Goal: Task Accomplishment & Management: Use online tool/utility

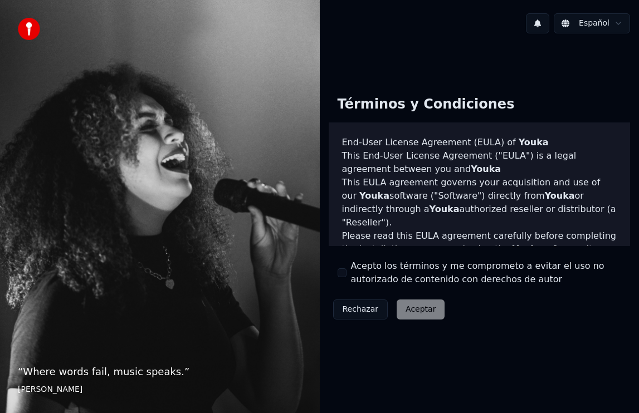
click at [339, 273] on button "Acepto los términos y me comprometo a evitar el uso no autorizado de contenido …" at bounding box center [341, 272] width 9 height 9
click at [422, 313] on button "Aceptar" at bounding box center [420, 310] width 48 height 20
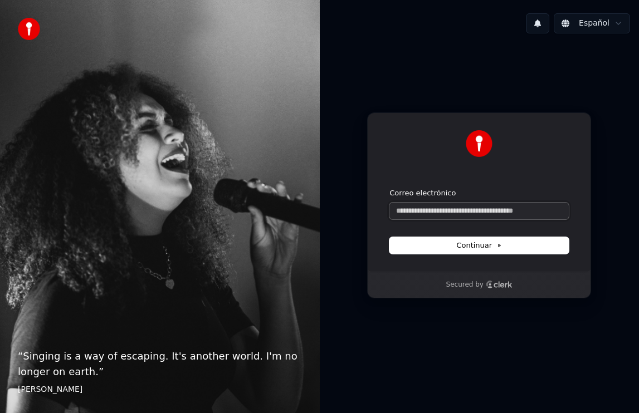
click at [451, 213] on input "Correo electrónico" at bounding box center [478, 211] width 179 height 17
click at [421, 210] on input "**********" at bounding box center [478, 211] width 179 height 17
click at [511, 247] on button "Continuar" at bounding box center [478, 245] width 179 height 17
type input "**********"
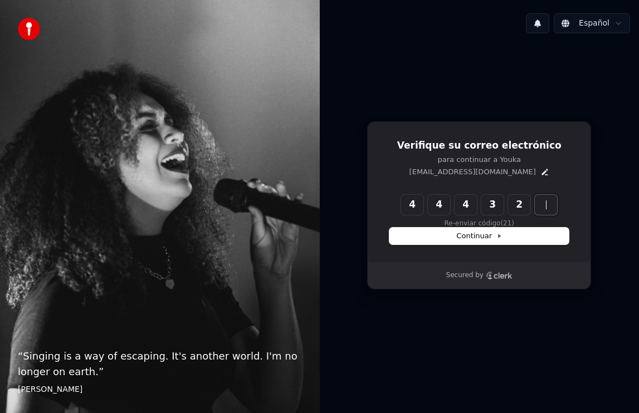
type input "******"
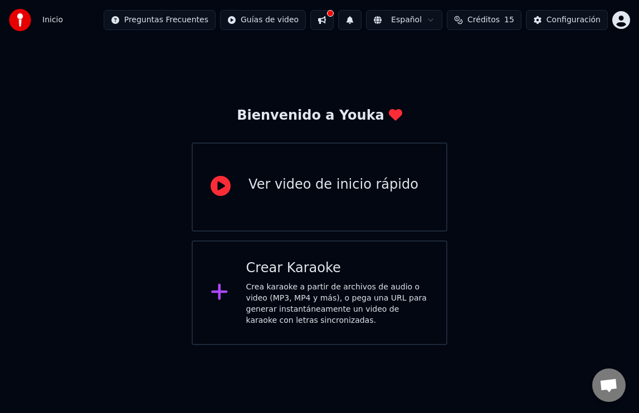
click at [263, 271] on div "Crear Karaoke" at bounding box center [337, 268] width 182 height 18
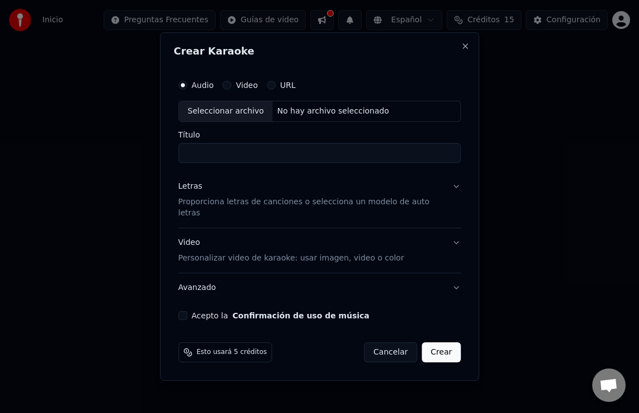
click at [255, 119] on div "Seleccionar archivo" at bounding box center [226, 111] width 94 height 20
type input "**********"
click at [276, 155] on input "**********" at bounding box center [319, 153] width 283 height 20
click at [450, 194] on button "Letras Proporciona letras de canciones o selecciona un modelo de auto letras" at bounding box center [319, 200] width 283 height 56
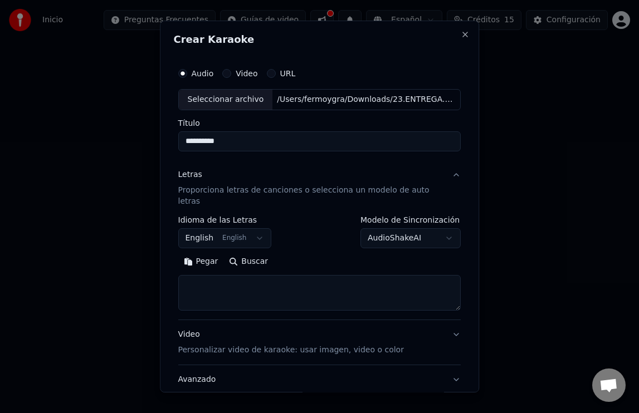
click at [250, 225] on body "**********" at bounding box center [319, 172] width 639 height 345
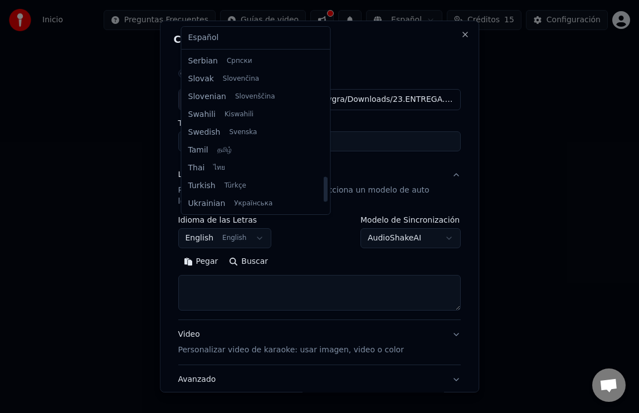
scroll to position [794, 0]
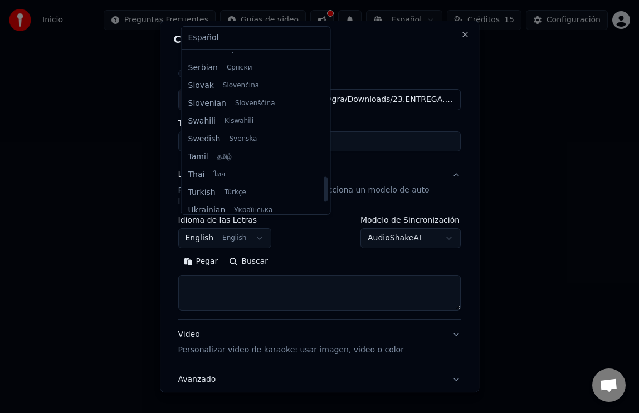
select select "**"
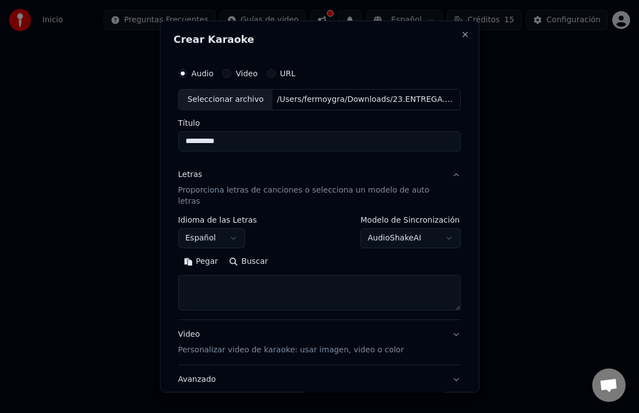
click at [319, 253] on div "Pegar Buscar" at bounding box center [319, 262] width 283 height 18
click at [433, 231] on body "**********" at bounding box center [319, 172] width 639 height 345
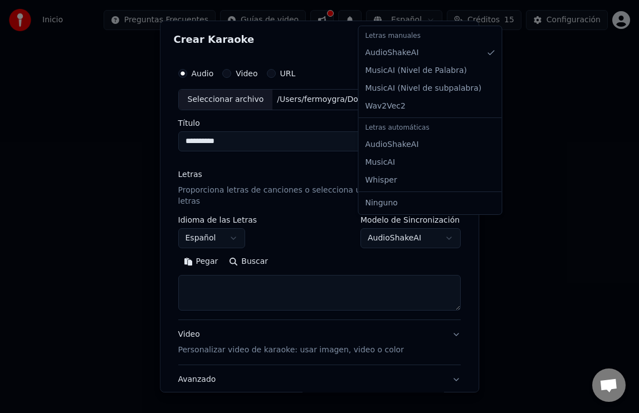
click at [433, 230] on body "**********" at bounding box center [319, 172] width 639 height 345
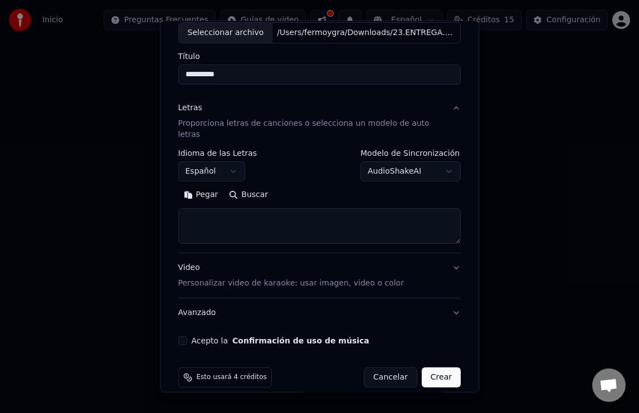
scroll to position [69, 0]
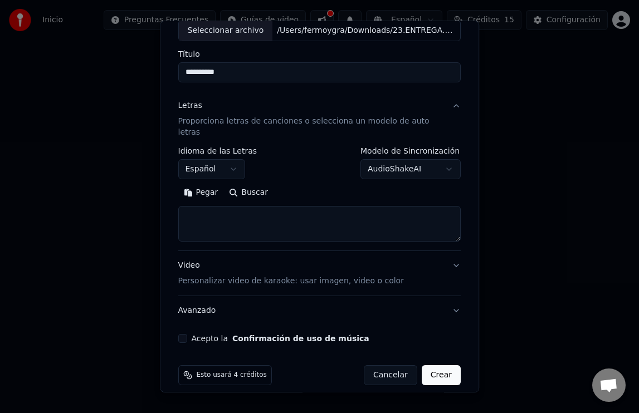
click at [422, 258] on button "Video Personalizar video de karaoke: usar imagen, video o color" at bounding box center [319, 273] width 283 height 45
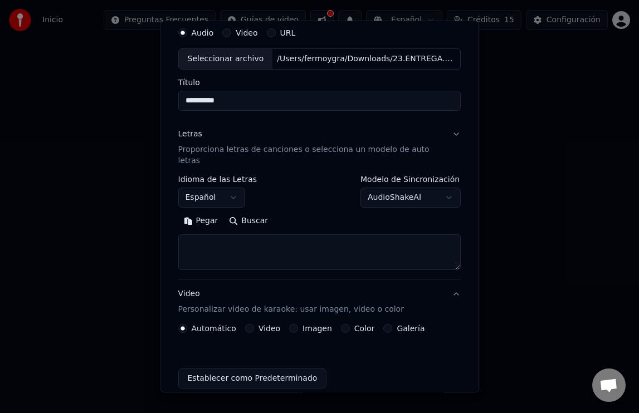
scroll to position [39, 0]
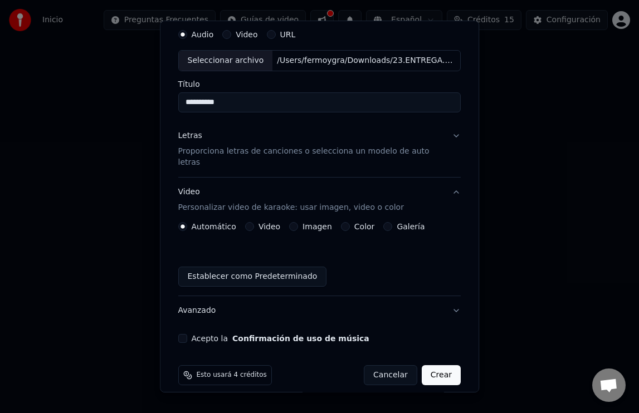
click at [437, 366] on button "Crear" at bounding box center [441, 375] width 39 height 20
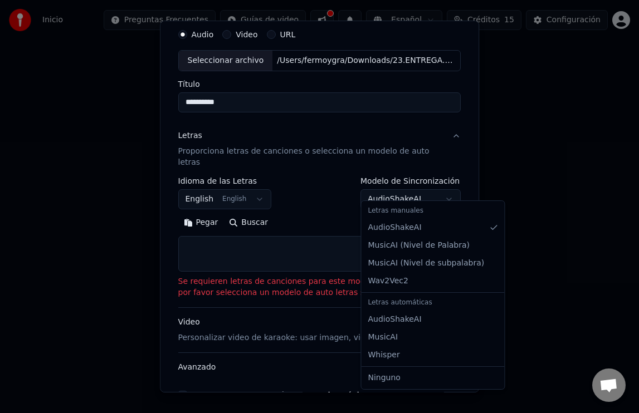
click at [425, 190] on body "**********" at bounding box center [319, 172] width 639 height 345
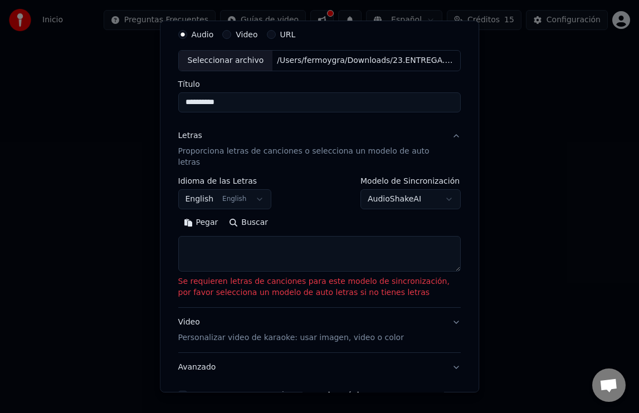
click at [424, 190] on body "**********" at bounding box center [319, 172] width 639 height 345
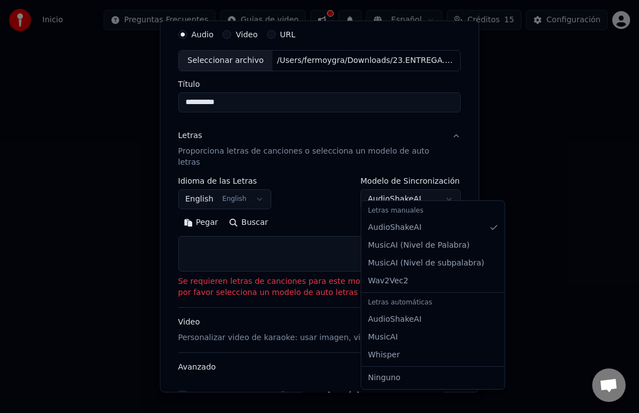
click at [423, 192] on body "**********" at bounding box center [319, 172] width 639 height 345
select select "**********"
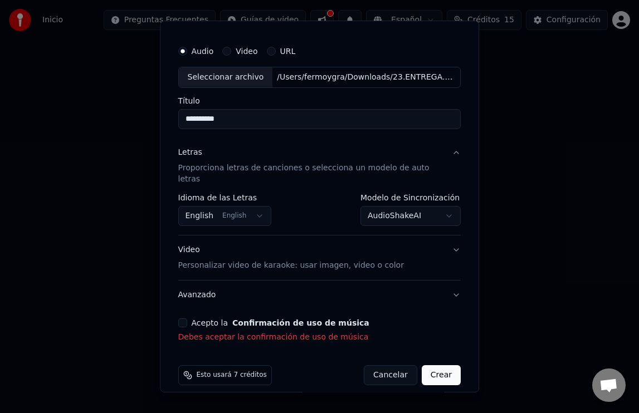
click at [186, 319] on button "Acepto la Confirmación de uso de música" at bounding box center [182, 323] width 9 height 9
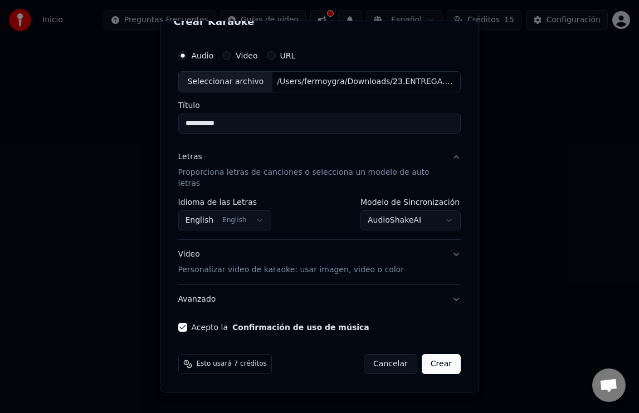
scroll to position [7, 0]
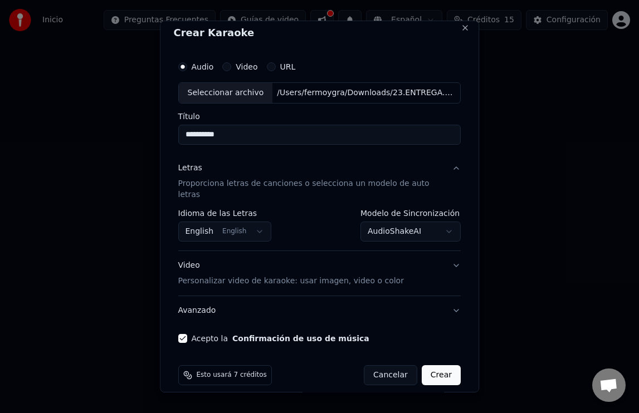
click at [438, 365] on button "Crear" at bounding box center [441, 375] width 39 height 20
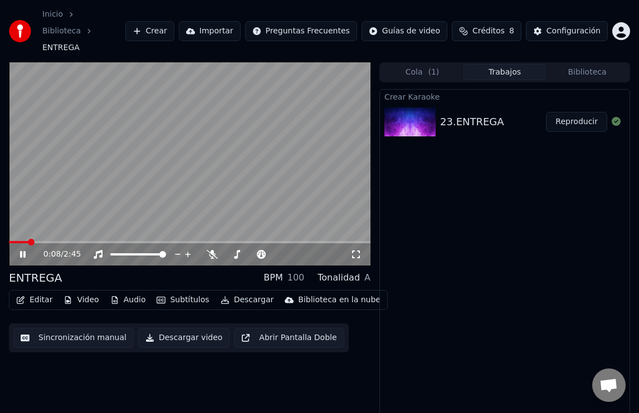
click at [77, 223] on video at bounding box center [189, 163] width 361 height 203
click at [219, 249] on div "0:08 / 2:45" at bounding box center [196, 254] width 307 height 11
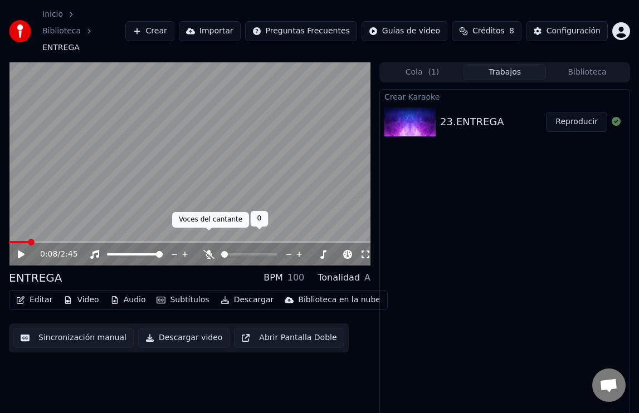
click at [210, 250] on icon at bounding box center [208, 254] width 11 height 9
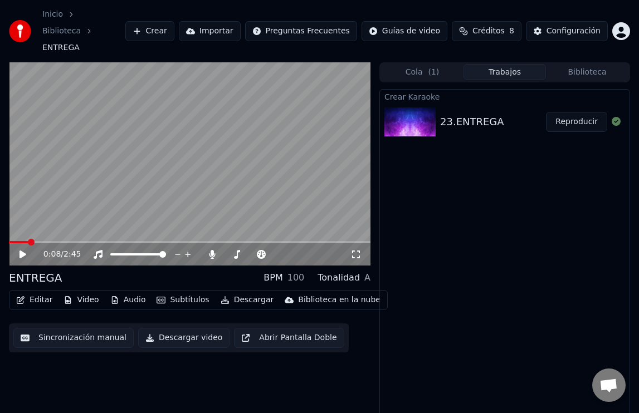
click at [19, 243] on div "0:08 / 2:45" at bounding box center [189, 254] width 361 height 22
click at [21, 251] on icon at bounding box center [22, 255] width 7 height 8
click at [9, 239] on span at bounding box center [12, 242] width 7 height 7
click at [135, 241] on span at bounding box center [189, 242] width 361 height 2
click at [173, 241] on span at bounding box center [189, 242] width 361 height 2
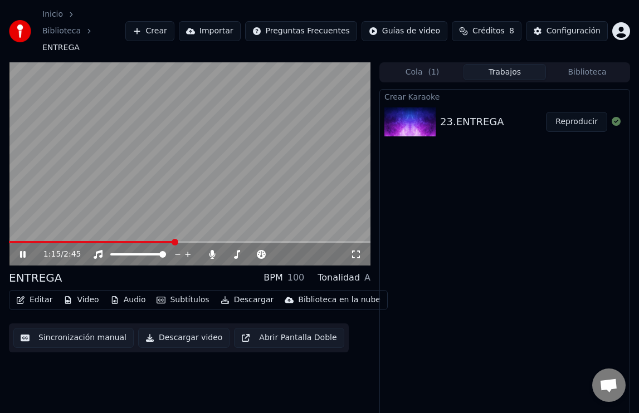
click at [199, 241] on span at bounding box center [189, 242] width 361 height 2
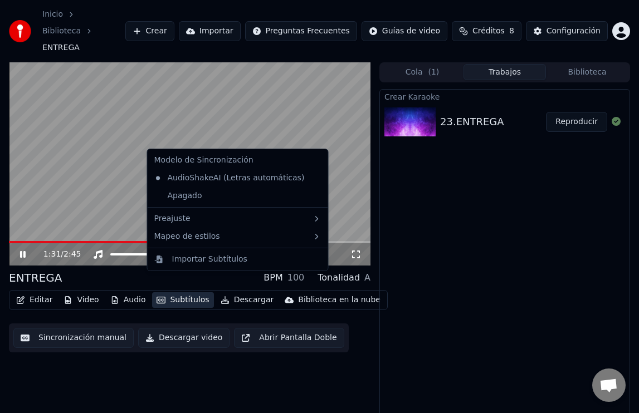
click at [172, 292] on button "Subtítulos" at bounding box center [182, 300] width 61 height 16
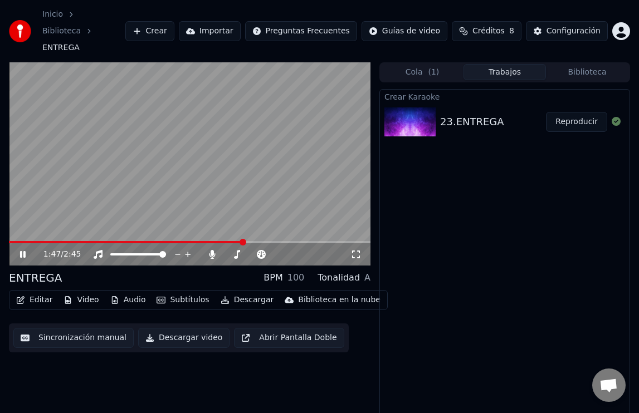
click at [489, 253] on div "Crear Karaoke 23.ENTREGA Reproducir" at bounding box center [504, 264] width 251 height 351
click at [151, 328] on button "Descargar video" at bounding box center [183, 338] width 91 height 20
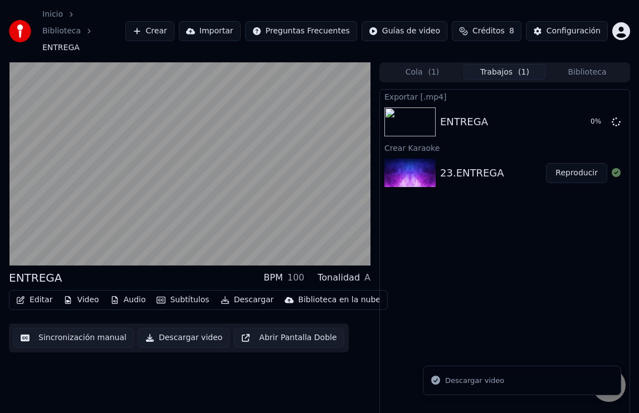
click at [148, 328] on button "Descargar video" at bounding box center [183, 338] width 91 height 20
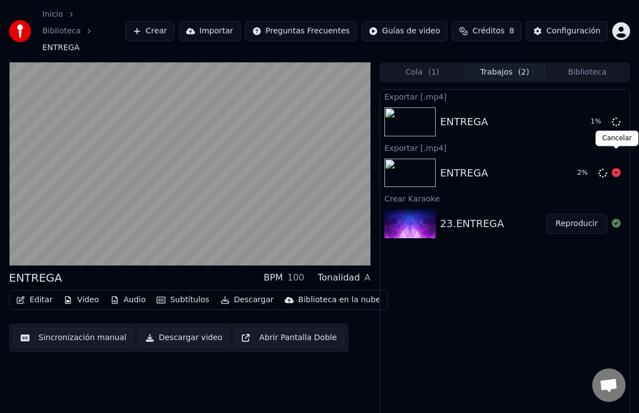
click at [620, 168] on icon at bounding box center [615, 172] width 9 height 9
click at [584, 64] on button "Biblioteca" at bounding box center [587, 72] width 82 height 16
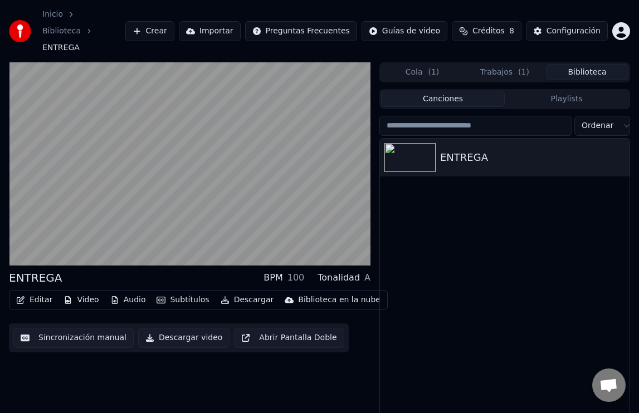
click at [491, 64] on button "Trabajos ( 1 )" at bounding box center [504, 72] width 82 height 16
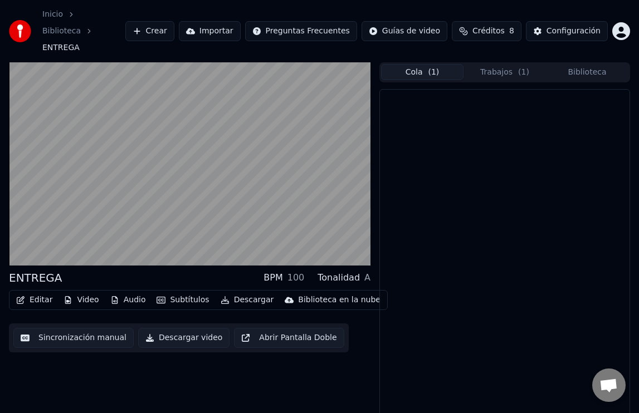
click at [409, 64] on button "Cola ( 1 )" at bounding box center [422, 72] width 82 height 16
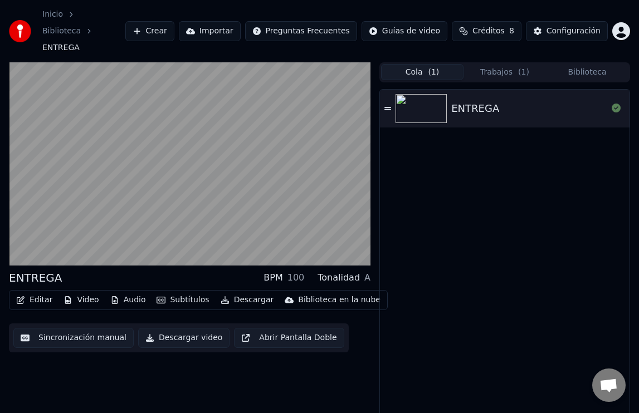
click at [479, 64] on button "Trabajos ( 1 )" at bounding box center [504, 72] width 82 height 16
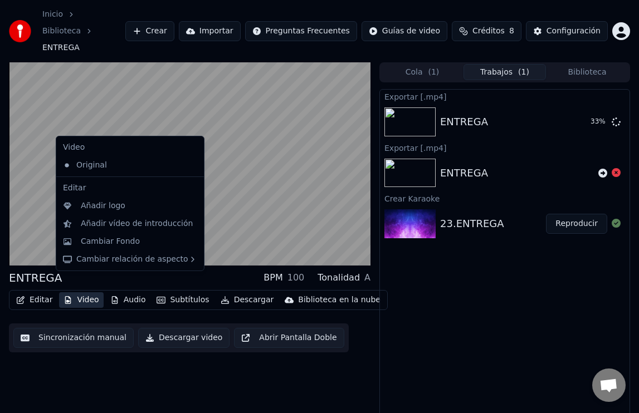
click at [81, 292] on button "Video" at bounding box center [81, 300] width 44 height 16
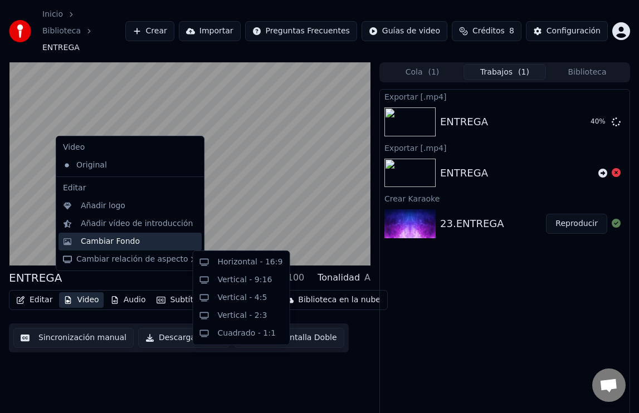
click at [94, 242] on div "Cambiar Fondo" at bounding box center [110, 241] width 59 height 11
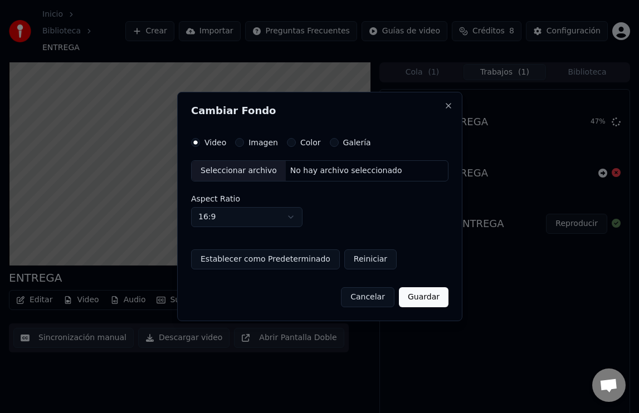
click at [241, 143] on button "Imagen" at bounding box center [239, 142] width 9 height 9
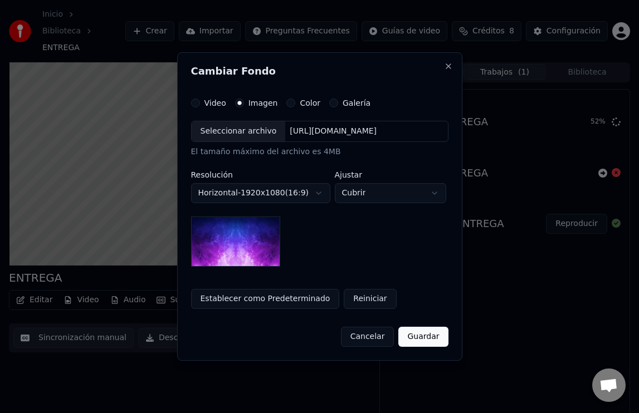
click at [204, 102] on label "Video" at bounding box center [215, 103] width 22 height 8
click at [194, 102] on button "Video" at bounding box center [195, 103] width 9 height 9
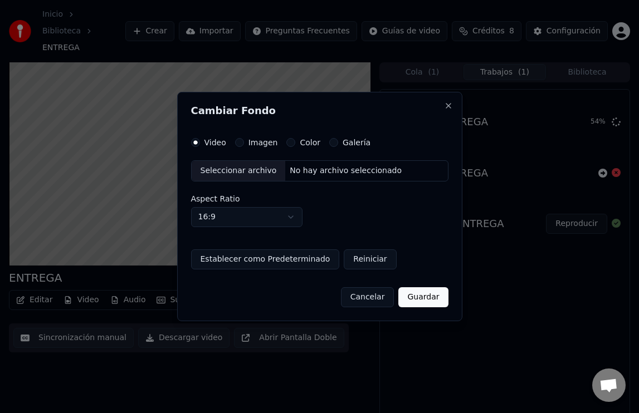
click at [295, 142] on div "Color" at bounding box center [303, 142] width 34 height 9
click at [286, 144] on button "Color" at bounding box center [290, 142] width 9 height 9
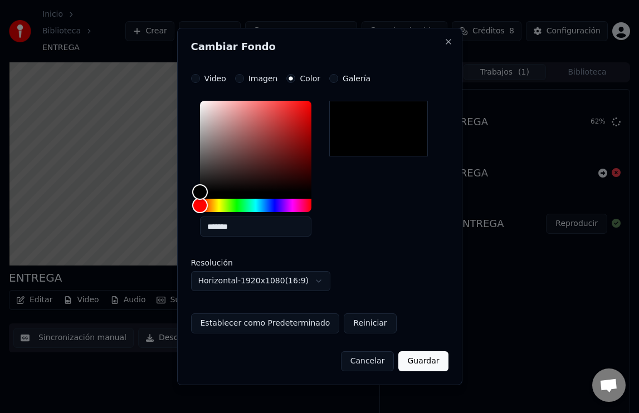
click at [337, 83] on div "**********" at bounding box center [319, 203] width 257 height 259
click at [331, 82] on button "Galería" at bounding box center [333, 78] width 9 height 9
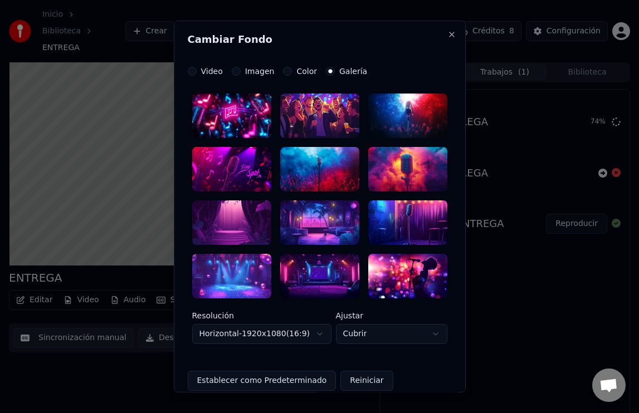
click at [289, 72] on div "Color" at bounding box center [300, 71] width 34 height 9
click at [283, 69] on button "Color" at bounding box center [287, 71] width 9 height 9
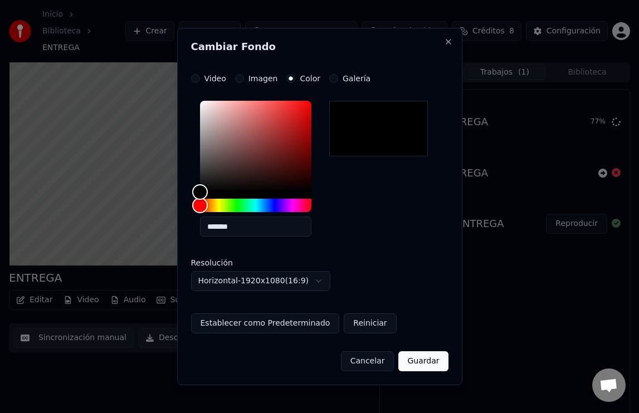
click at [227, 76] on div "Video Imagen Color Galería" at bounding box center [281, 78] width 180 height 9
click at [239, 80] on button "Imagen" at bounding box center [239, 78] width 9 height 9
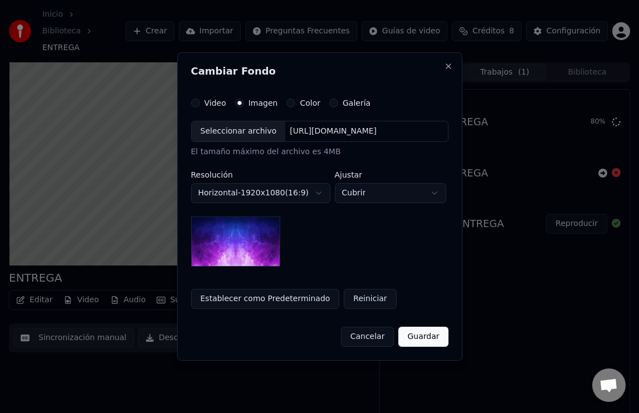
click at [191, 99] on div "Video" at bounding box center [208, 103] width 35 height 9
click at [191, 107] on div "**********" at bounding box center [319, 204] width 257 height 210
click at [191, 105] on div "Video" at bounding box center [208, 103] width 35 height 9
click at [191, 105] on button "Video" at bounding box center [195, 103] width 9 height 9
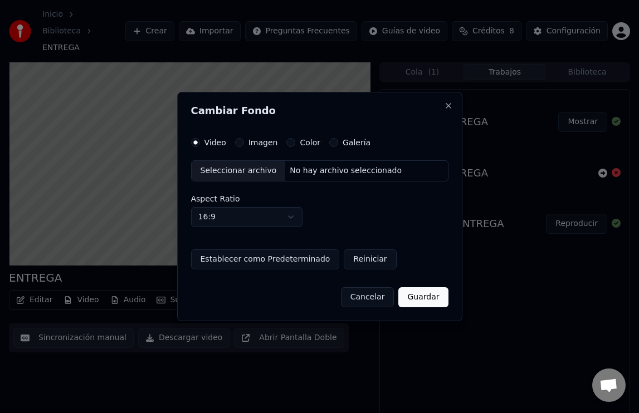
click at [370, 301] on button "Cancelar" at bounding box center [367, 297] width 53 height 20
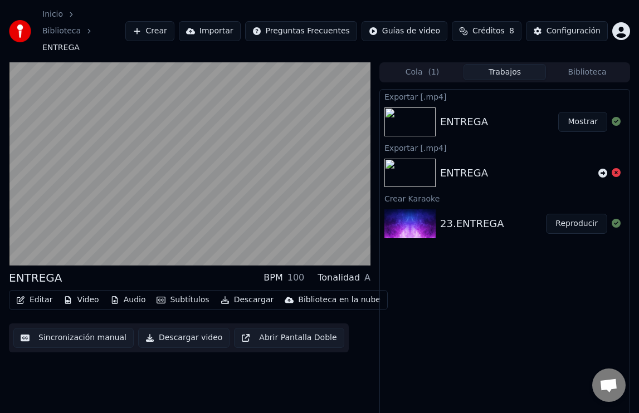
click at [580, 112] on button "Mostrar" at bounding box center [582, 122] width 49 height 20
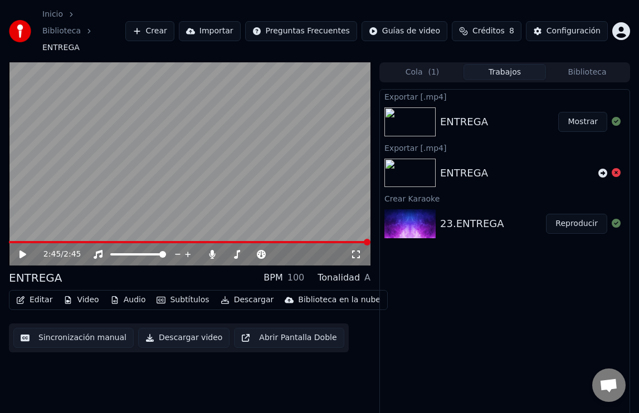
click at [81, 292] on button "Video" at bounding box center [81, 300] width 44 height 16
click at [28, 291] on div "Editar Video Audio Subtítulos Descargar Biblioteca en la nube" at bounding box center [198, 300] width 379 height 20
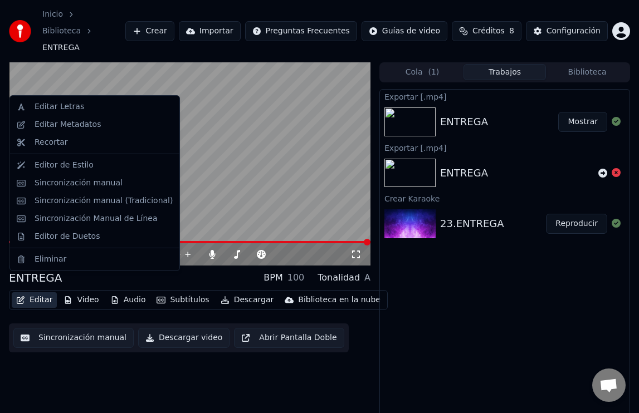
click at [35, 292] on button "Editar" at bounding box center [34, 300] width 45 height 16
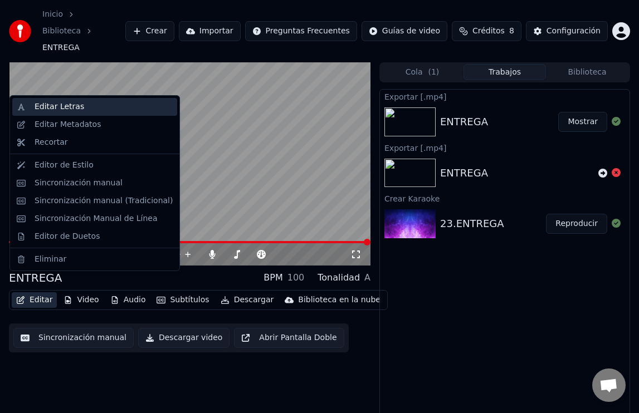
click at [67, 109] on div "Editar Letras" at bounding box center [60, 106] width 50 height 11
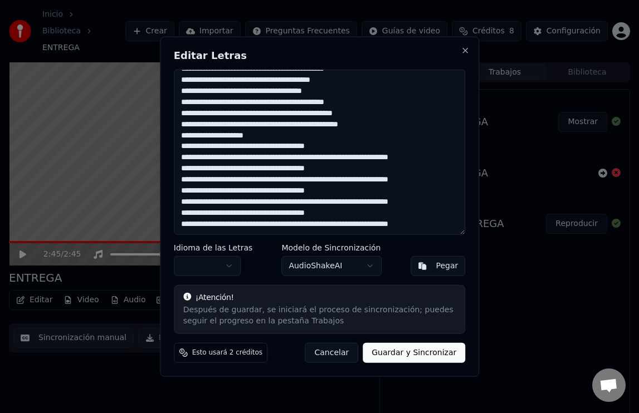
scroll to position [345, 0]
click at [348, 359] on button "Cancelar" at bounding box center [331, 352] width 53 height 20
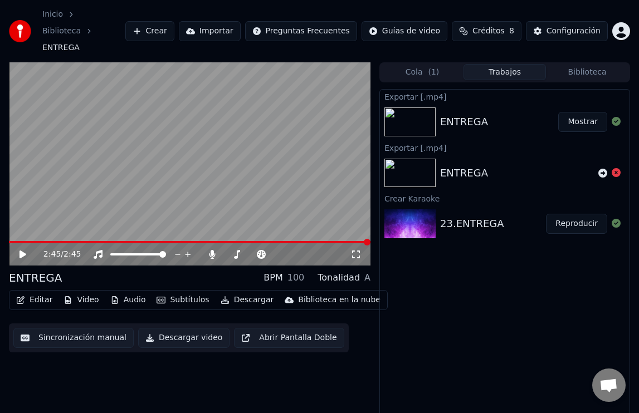
click at [90, 292] on button "Video" at bounding box center [81, 300] width 44 height 16
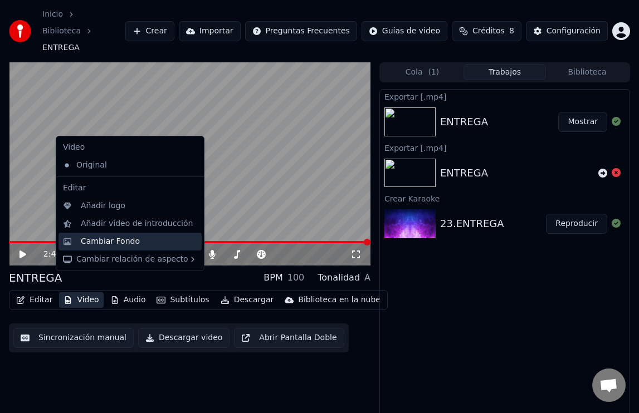
click at [112, 243] on div "Cambiar Fondo" at bounding box center [110, 241] width 59 height 11
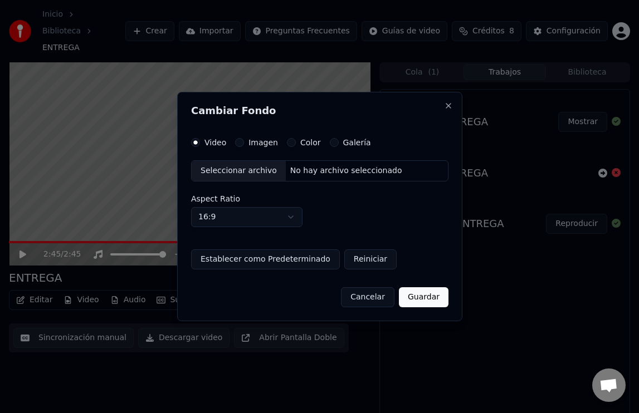
click at [246, 141] on div "Imagen" at bounding box center [256, 142] width 43 height 9
click at [238, 143] on button "Imagen" at bounding box center [239, 142] width 9 height 9
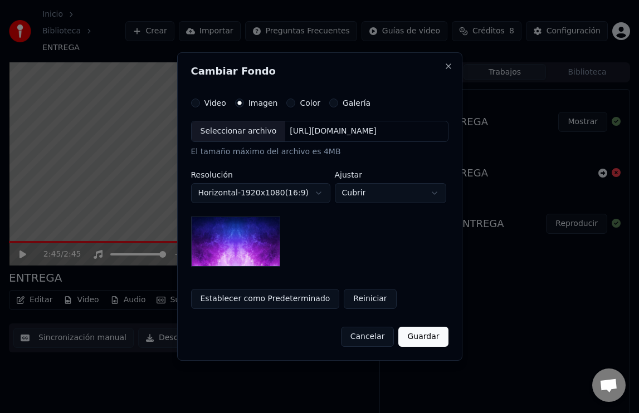
click at [286, 104] on button "Color" at bounding box center [290, 103] width 9 height 9
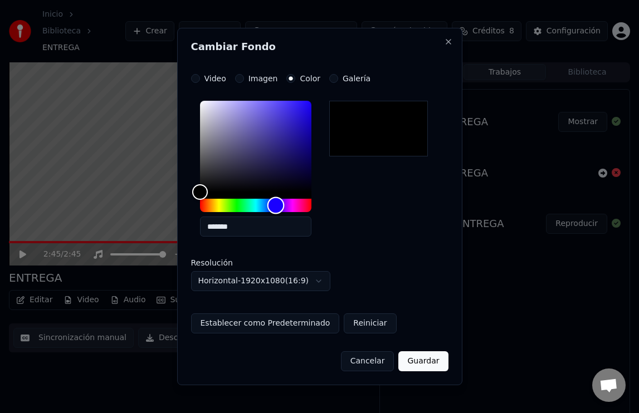
drag, startPoint x: 202, startPoint y: 204, endPoint x: 275, endPoint y: 202, distance: 73.0
click at [275, 202] on div "Hue" at bounding box center [275, 205] width 17 height 17
click at [346, 79] on label "Galería" at bounding box center [356, 79] width 28 height 8
click at [338, 79] on button "Galería" at bounding box center [333, 78] width 9 height 9
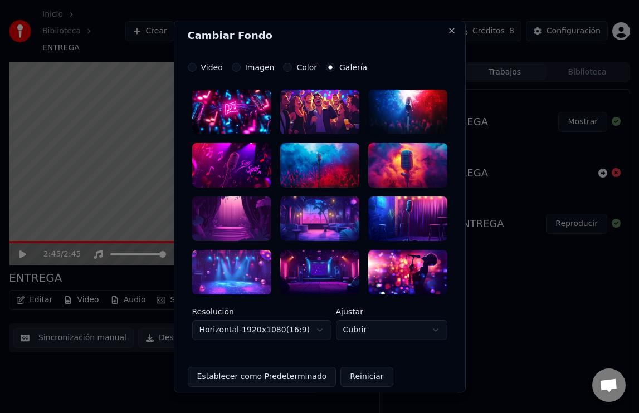
scroll to position [0, 0]
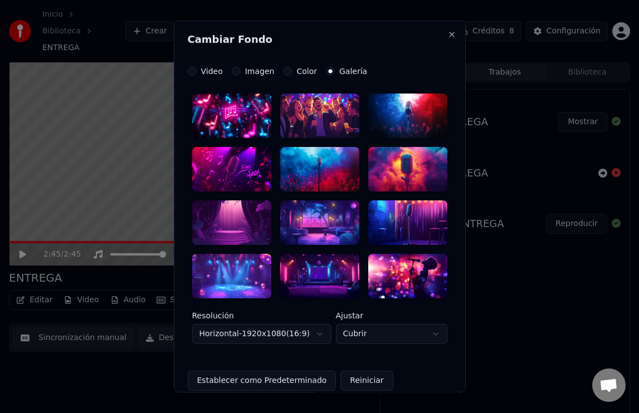
click at [319, 111] on div at bounding box center [319, 116] width 79 height 45
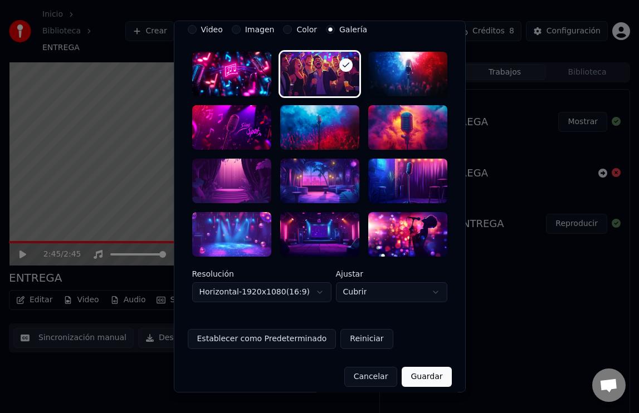
scroll to position [42, 0]
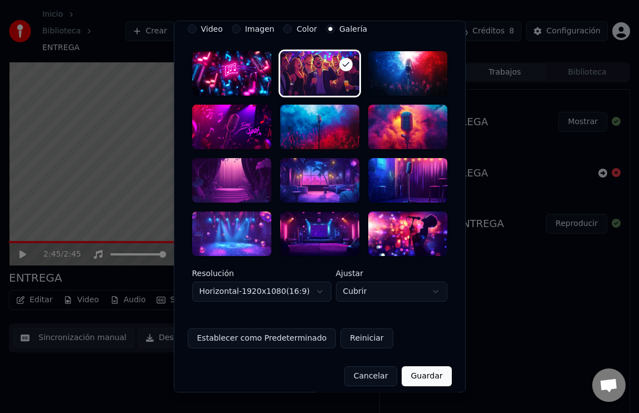
click at [420, 375] on button "Guardar" at bounding box center [426, 376] width 50 height 20
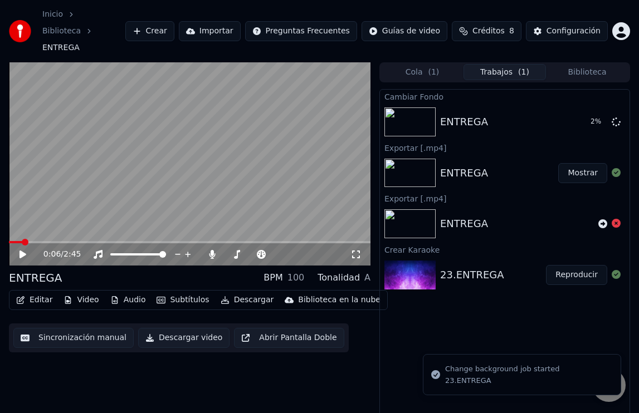
click at [22, 241] on span at bounding box center [15, 242] width 13 height 2
click at [21, 251] on icon at bounding box center [22, 255] width 7 height 8
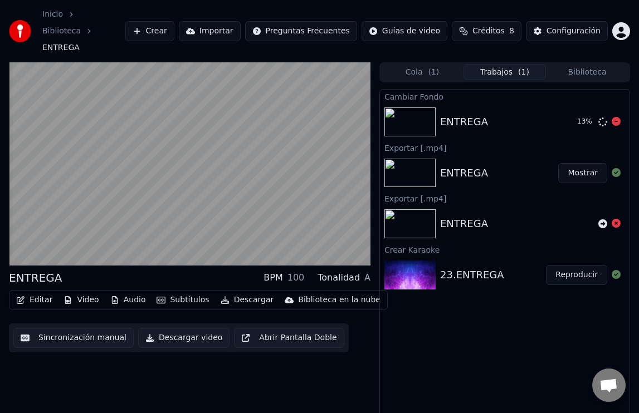
click at [396, 107] on img at bounding box center [409, 121] width 51 height 29
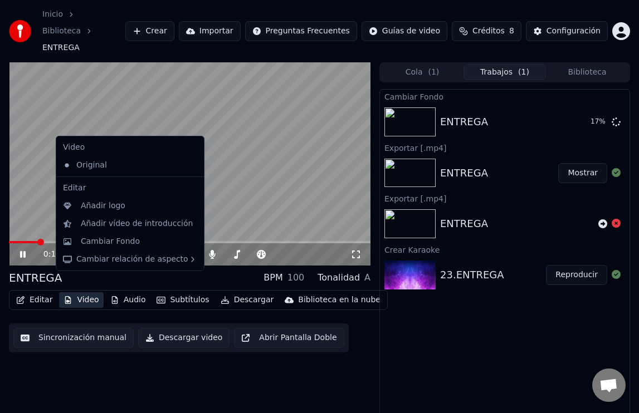
click at [90, 292] on button "Video" at bounding box center [81, 300] width 44 height 16
click at [107, 241] on div "Cambiar Fondo" at bounding box center [110, 241] width 59 height 11
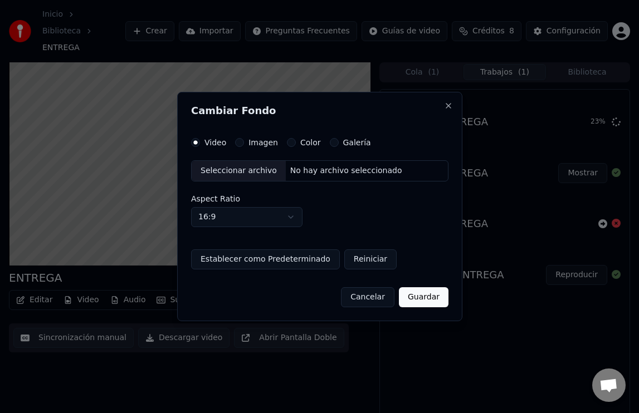
click at [263, 144] on label "Imagen" at bounding box center [263, 143] width 30 height 8
click at [244, 144] on button "Imagen" at bounding box center [239, 142] width 9 height 9
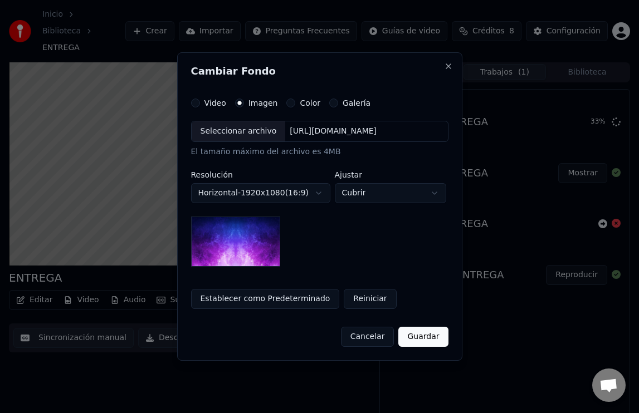
click at [249, 227] on img at bounding box center [235, 242] width 89 height 50
click at [244, 241] on img at bounding box center [235, 242] width 89 height 50
click at [191, 106] on div "Video" at bounding box center [208, 103] width 35 height 9
click at [191, 100] on button "Video" at bounding box center [195, 103] width 9 height 9
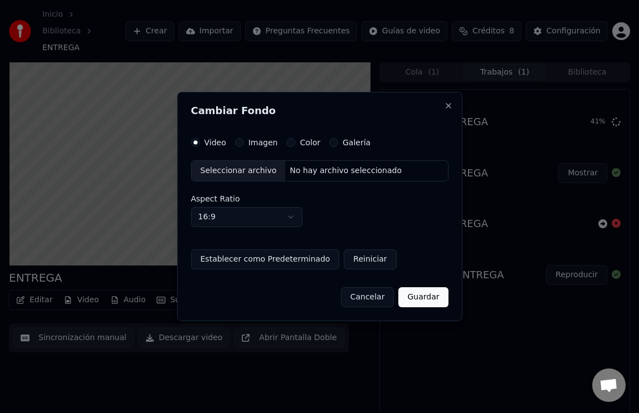
click at [348, 144] on label "Galería" at bounding box center [356, 143] width 28 height 8
click at [338, 144] on button "Galería" at bounding box center [333, 142] width 9 height 9
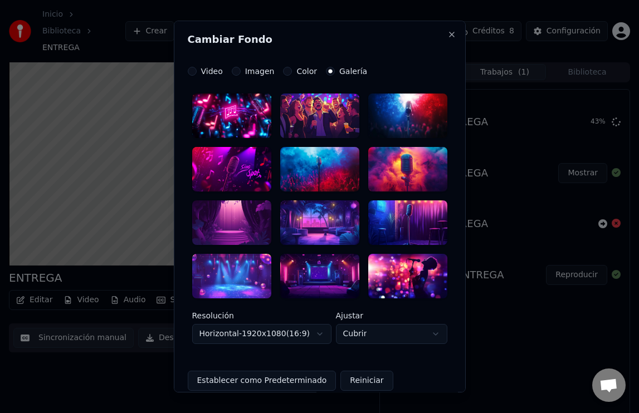
click at [286, 121] on div at bounding box center [319, 116] width 79 height 45
click at [301, 123] on div at bounding box center [319, 116] width 79 height 45
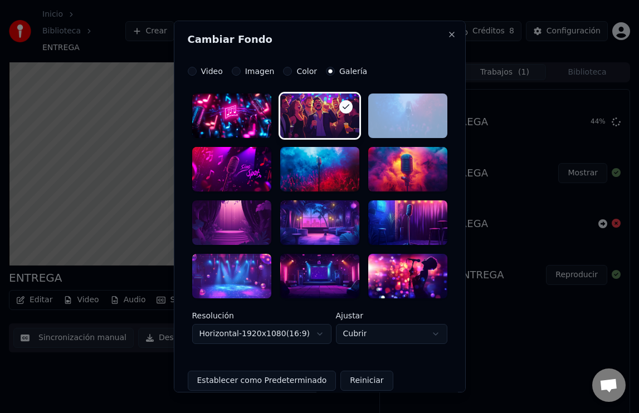
click at [301, 123] on div at bounding box center [319, 116] width 79 height 45
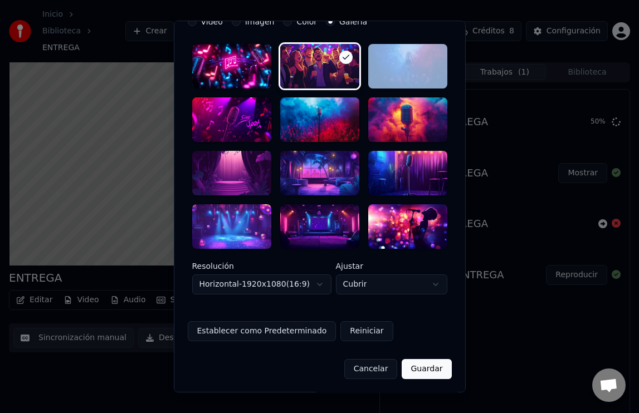
click at [417, 369] on button "Guardar" at bounding box center [426, 369] width 50 height 20
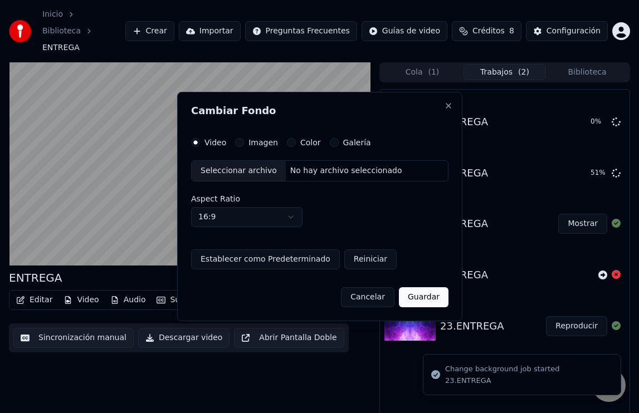
scroll to position [0, 0]
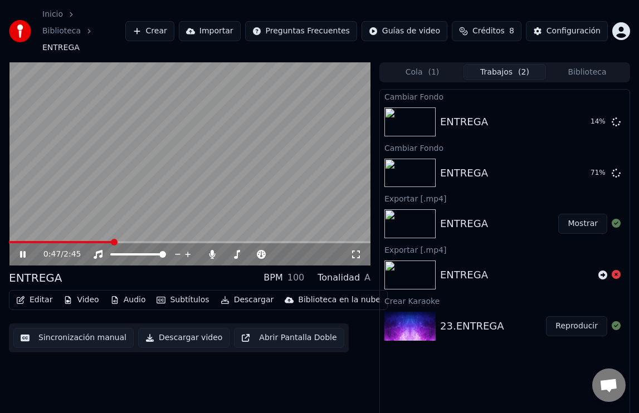
click at [171, 203] on video at bounding box center [189, 163] width 361 height 203
click at [171, 209] on video at bounding box center [189, 163] width 361 height 203
click at [190, 292] on button "Subtítulos" at bounding box center [182, 300] width 61 height 16
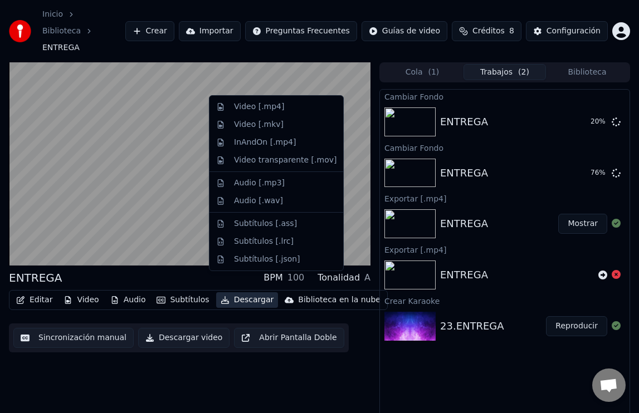
click at [329, 361] on div "ENTREGA BPM 100 Tonalidad A Editar Video Audio Subtítulos Descargar Biblioteca …" at bounding box center [189, 251] width 361 height 378
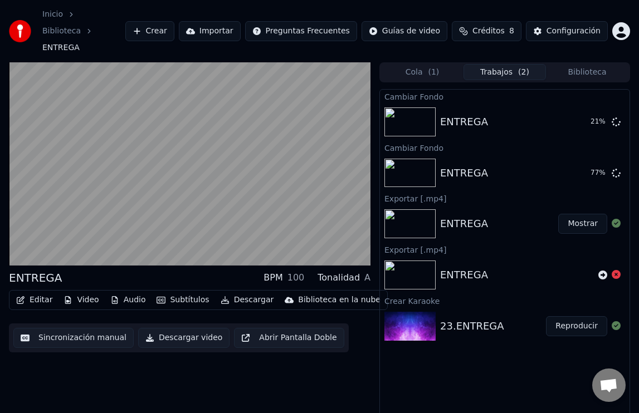
click at [130, 292] on button "Audio" at bounding box center [128, 300] width 45 height 16
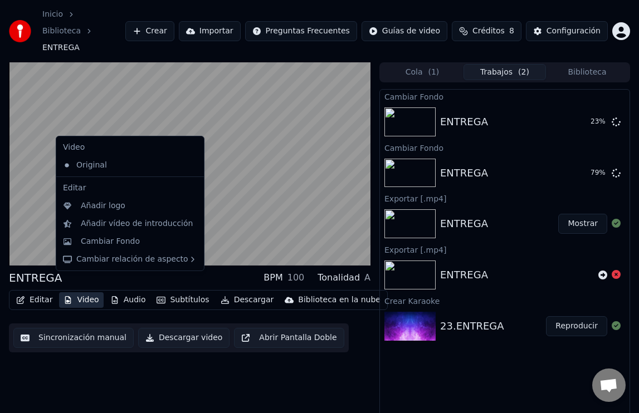
click at [83, 292] on button "Video" at bounding box center [81, 300] width 44 height 16
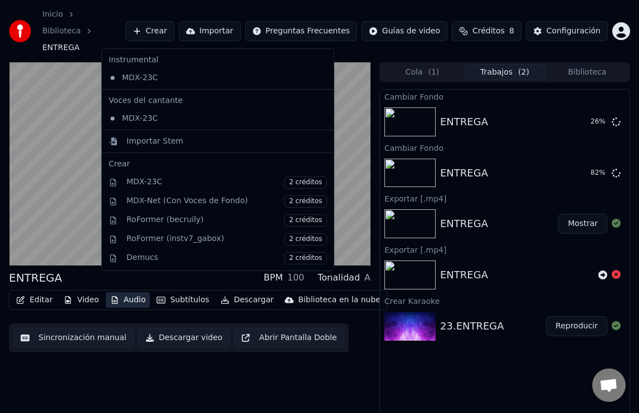
click at [154, 403] on div "ENTREGA BPM 100 Tonalidad A Editar Video Audio Subtítulos Descargar Biblioteca …" at bounding box center [189, 251] width 361 height 378
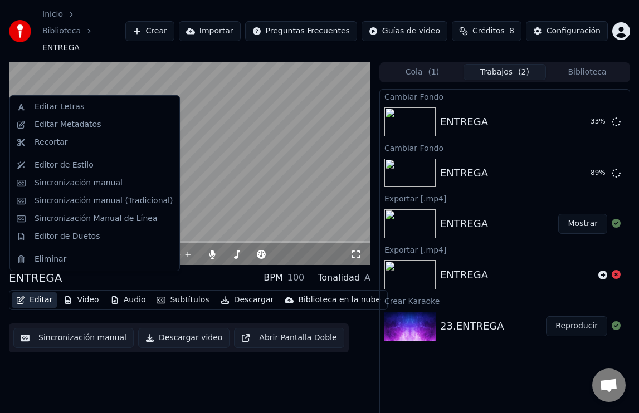
click at [42, 292] on button "Editar" at bounding box center [34, 300] width 45 height 16
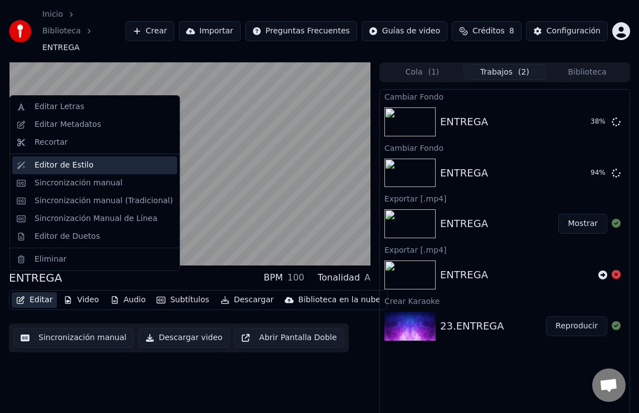
click at [68, 163] on div "Editor de Estilo" at bounding box center [64, 165] width 59 height 11
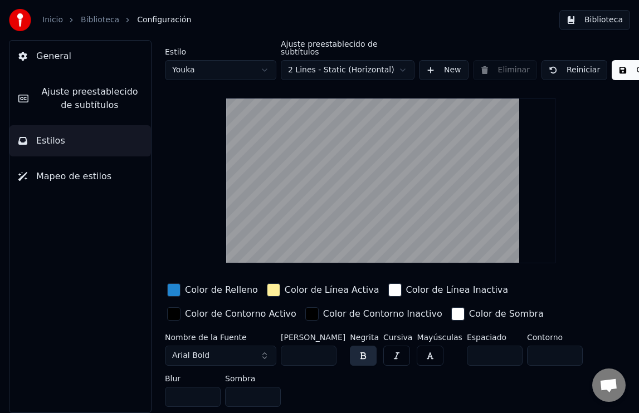
click at [232, 350] on button "Arial Bold" at bounding box center [220, 356] width 111 height 20
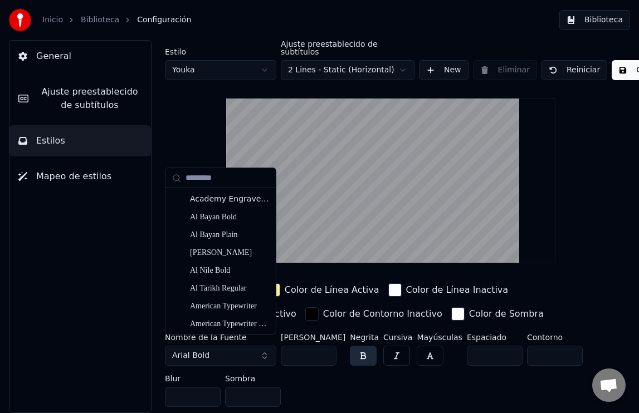
click at [265, 347] on button "Arial Bold" at bounding box center [220, 356] width 111 height 20
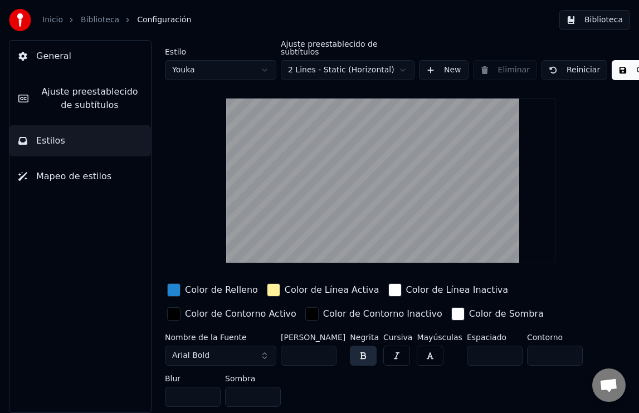
click at [265, 347] on button "Arial Bold" at bounding box center [220, 356] width 111 height 20
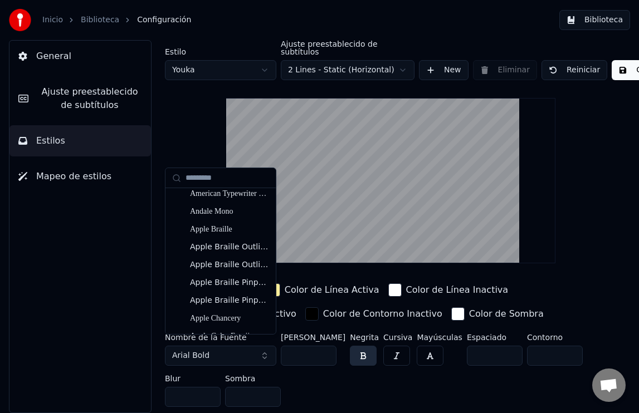
scroll to position [217, 0]
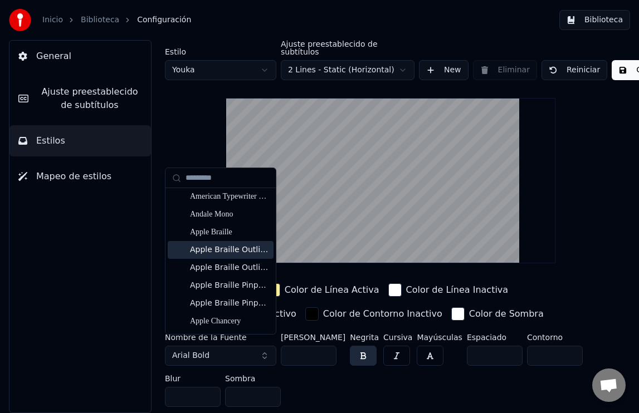
click at [244, 251] on div "Apple Braille Outline 6 Dot" at bounding box center [229, 249] width 79 height 11
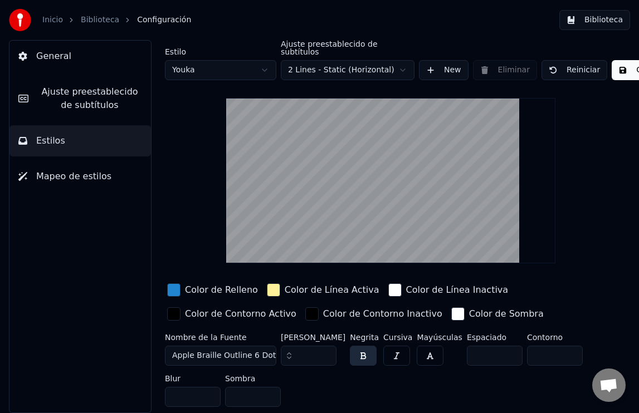
click at [283, 347] on input "**" at bounding box center [309, 356] width 56 height 20
click at [326, 346] on input "**" at bounding box center [309, 356] width 56 height 20
click at [326, 346] on input "***" at bounding box center [309, 356] width 56 height 20
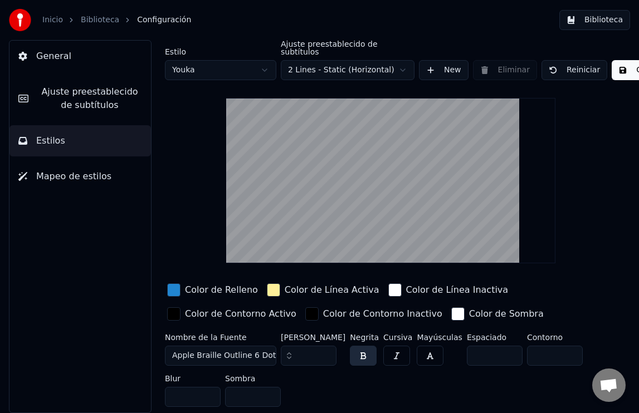
click at [326, 346] on input "***" at bounding box center [309, 356] width 56 height 20
click at [325, 352] on input "***" at bounding box center [309, 356] width 56 height 20
type input "***"
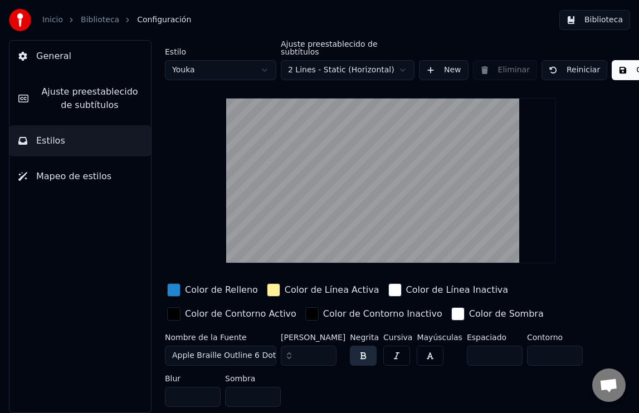
click at [325, 350] on input "***" at bounding box center [309, 356] width 56 height 20
click at [429, 352] on button "button" at bounding box center [430, 356] width 27 height 20
click at [363, 346] on button "button" at bounding box center [363, 356] width 27 height 20
